Goal: Information Seeking & Learning: Check status

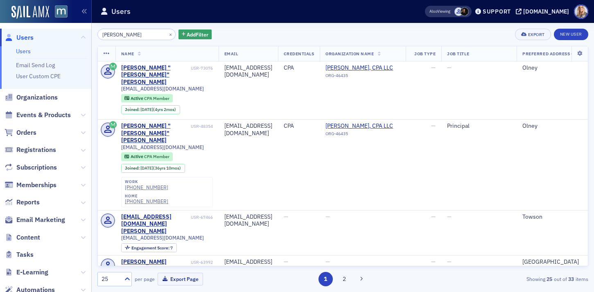
drag, startPoint x: 144, startPoint y: 34, endPoint x: 68, endPoint y: 36, distance: 76.5
click at [67, 36] on div "Users Users Email Send Log User Custom CPE Organizations Events & Products Orde…" at bounding box center [297, 146] width 594 height 292
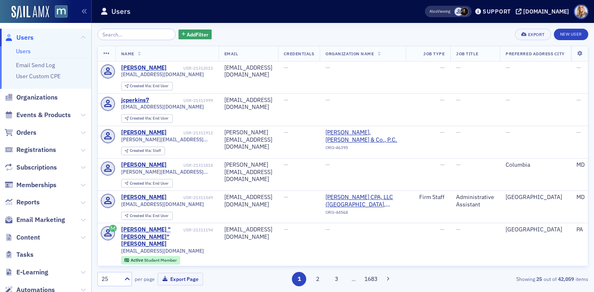
click at [554, 16] on div "Also Viewing Support macpa.org" at bounding box center [503, 12] width 180 height 14
click at [557, 14] on div "[DOMAIN_NAME]" at bounding box center [546, 11] width 46 height 7
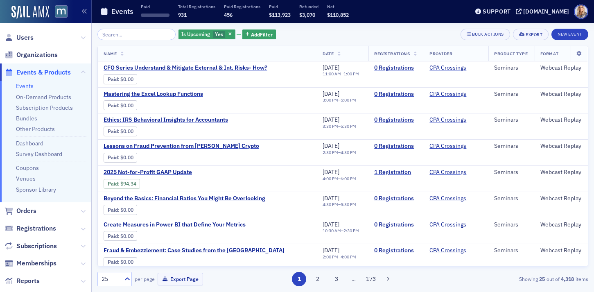
click at [113, 37] on input "search" at bounding box center [136, 34] width 78 height 11
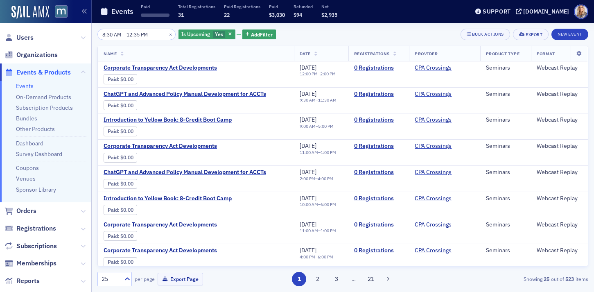
type input "8:30 AM – 12:35 PM"
click at [167, 34] on button "×" at bounding box center [170, 33] width 7 height 7
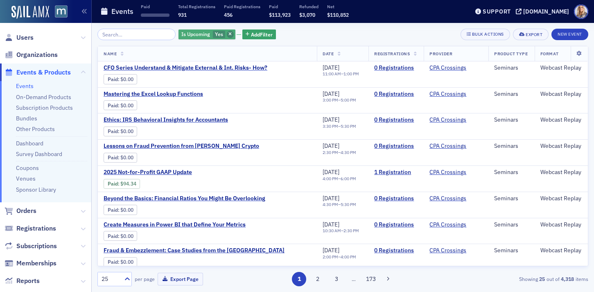
click at [228, 35] on icon "button" at bounding box center [229, 34] width 3 height 5
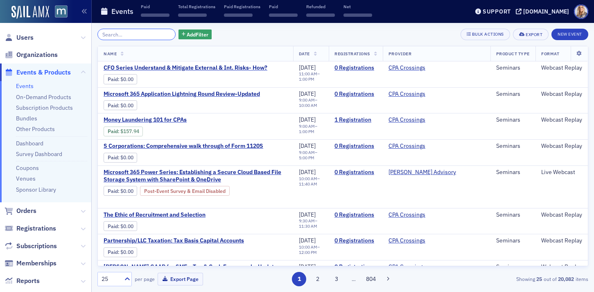
click at [128, 34] on input "search" at bounding box center [136, 34] width 78 height 11
paste input "Best of" 2025 Employee Benefit Plan Audit Conference"
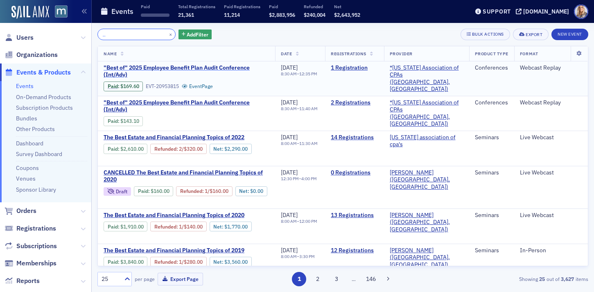
type input "Best of" 2025 Employee Benefit Plan Audit Conference"
click at [237, 68] on span ""Best of" 2025 Employee Benefit Plan Audit Conference (Int/Adv)" at bounding box center [187, 71] width 166 height 14
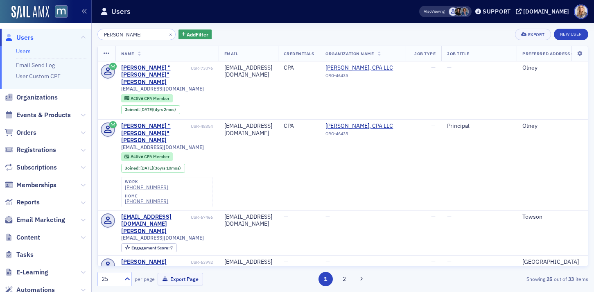
click at [86, 115] on span "Events & Products" at bounding box center [45, 115] width 91 height 18
click at [81, 117] on icon at bounding box center [83, 115] width 5 height 5
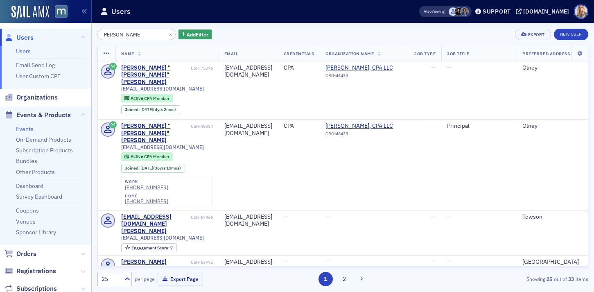
click at [26, 129] on link "Events" at bounding box center [25, 128] width 18 height 7
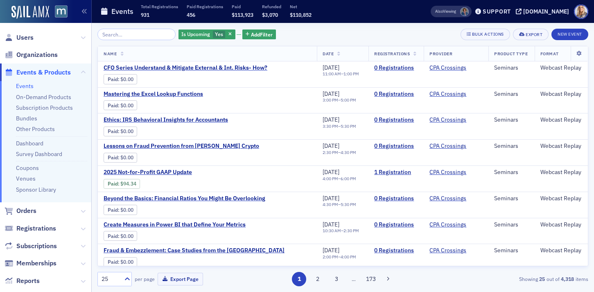
click at [121, 32] on input "search" at bounding box center [136, 34] width 78 height 11
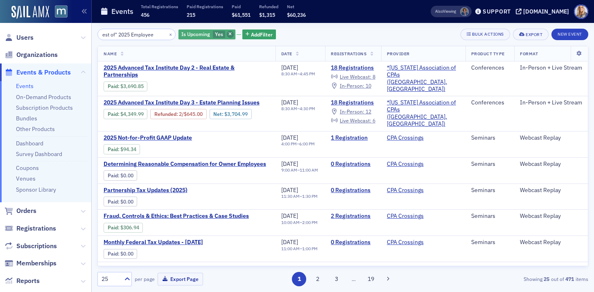
type input "est of" 2025 Employee"
click at [227, 36] on span "button" at bounding box center [230, 34] width 7 height 7
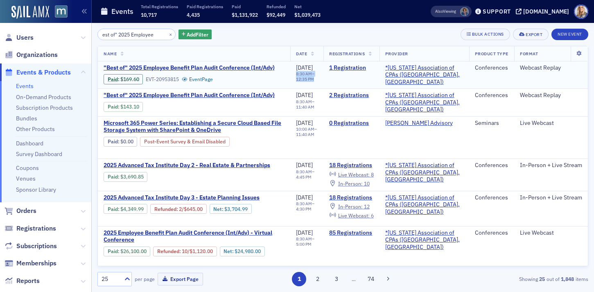
drag, startPoint x: 298, startPoint y: 73, endPoint x: 334, endPoint y: 78, distance: 36.7
click at [323, 78] on td "9/19/2025 8:30 AM – 12:35 PM" at bounding box center [306, 74] width 33 height 27
copy div "8:30 AM – 12:35 PM"
click at [363, 66] on link "1 Registration" at bounding box center [351, 67] width 44 height 7
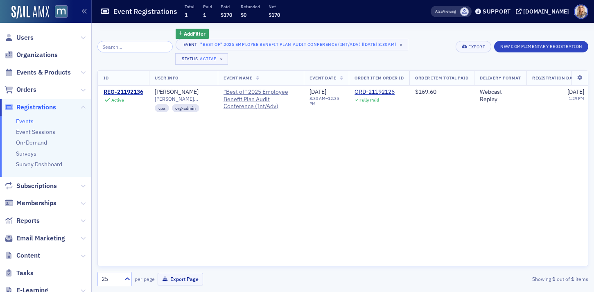
click at [385, 170] on div "ID User Info Event Name Event Date Order Item Order ID Order Item Total Paid De…" at bounding box center [342, 168] width 491 height 196
